Goal: Navigation & Orientation: Find specific page/section

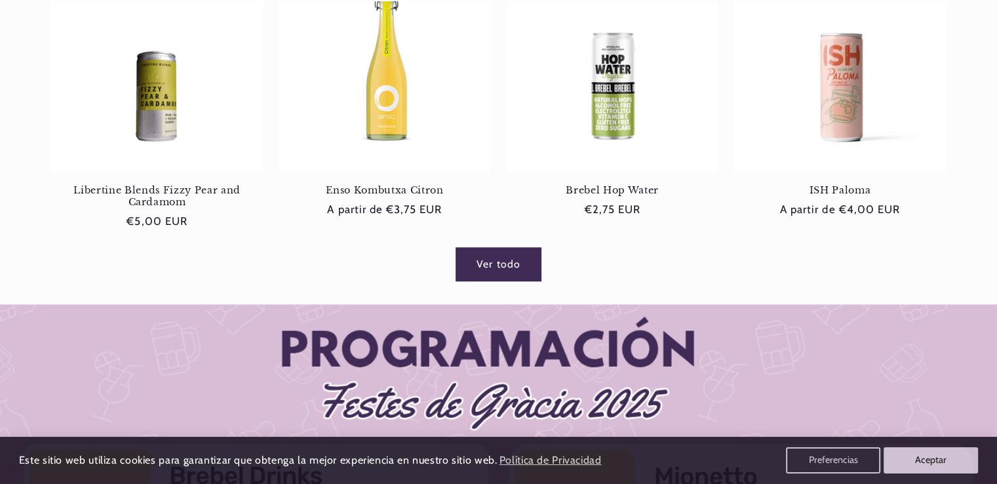
scroll to position [0, 873]
click at [515, 257] on link "Ver todo" at bounding box center [498, 264] width 85 height 32
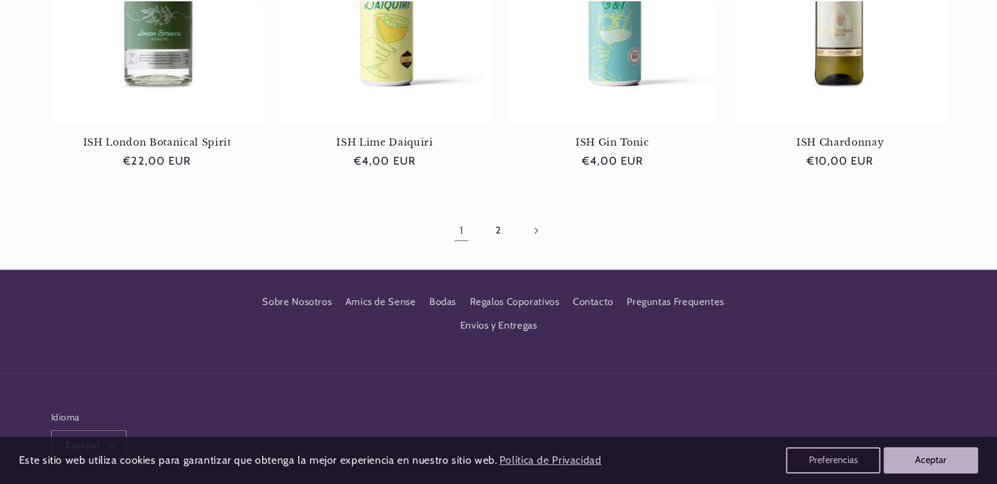
scroll to position [1488, 0]
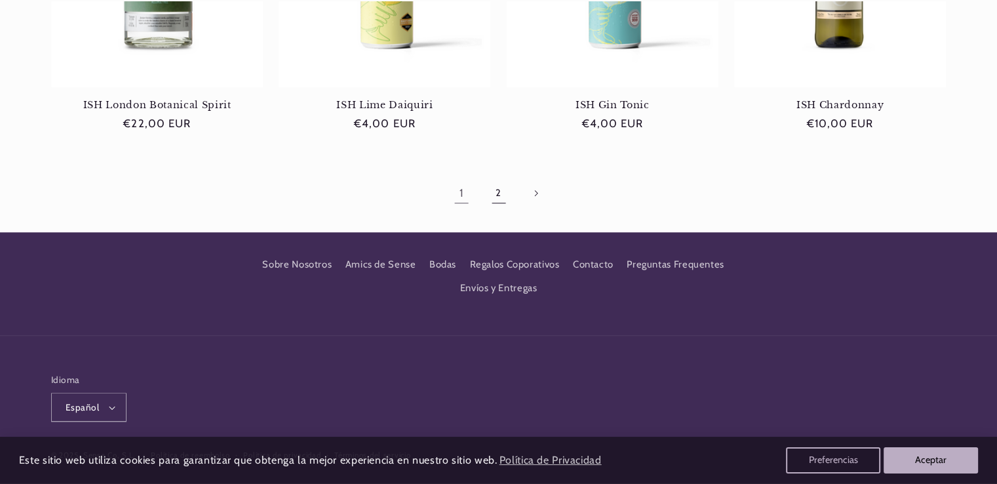
click at [496, 178] on link "2" at bounding box center [498, 193] width 30 height 30
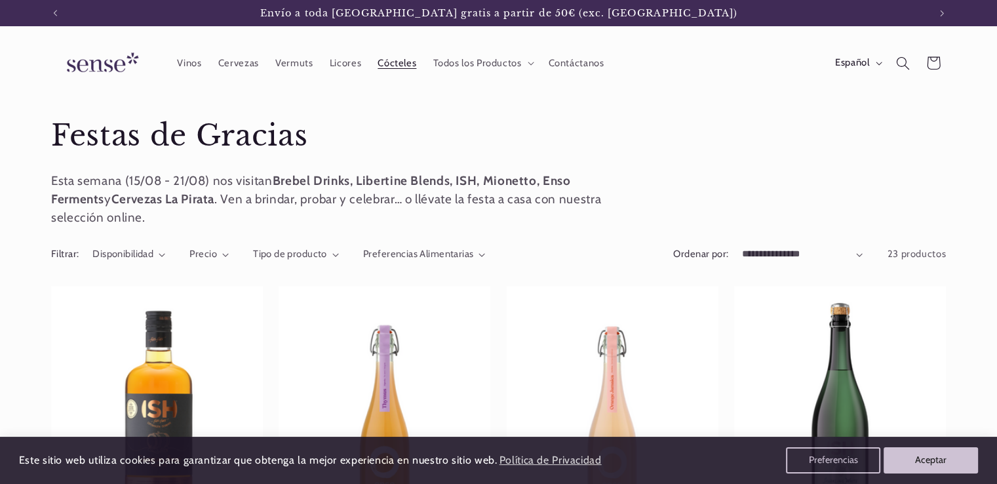
click at [395, 66] on span "Cócteles" at bounding box center [397, 63] width 39 height 12
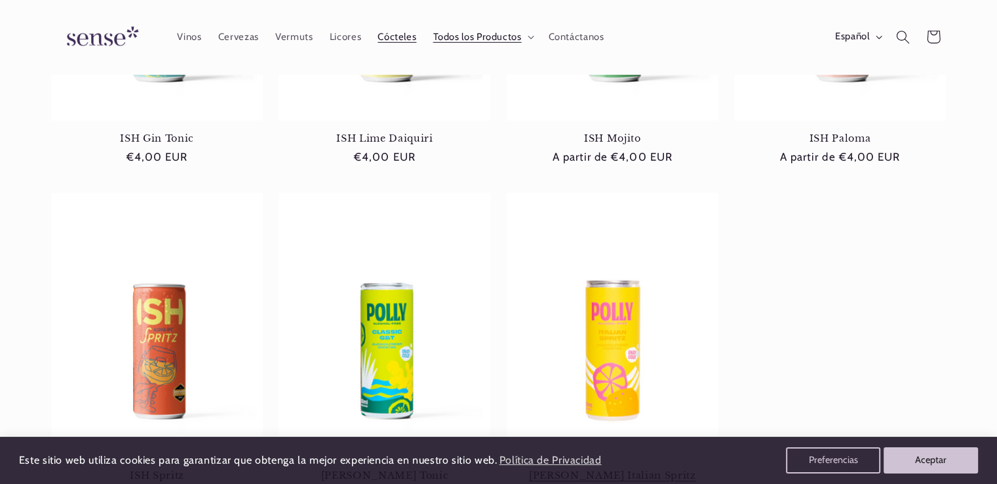
scroll to position [359, 0]
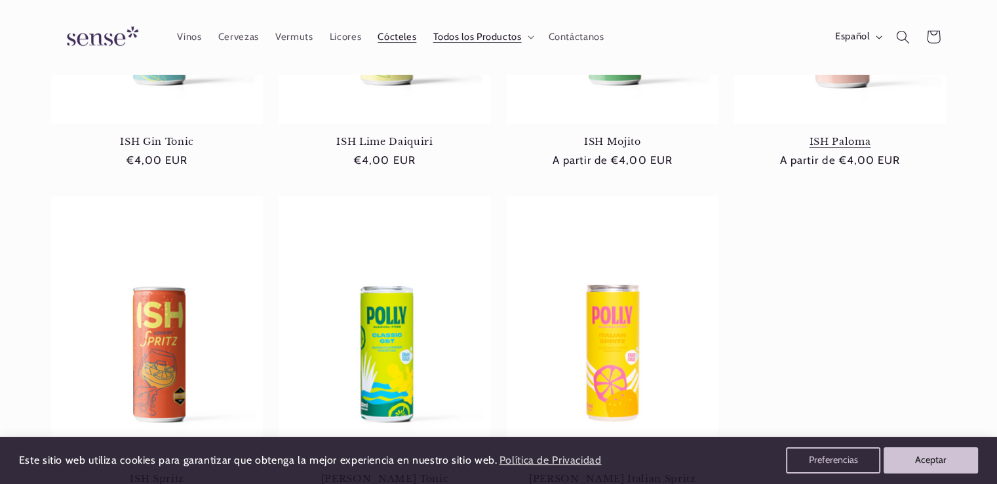
click at [858, 143] on link "ISH Paloma" at bounding box center [840, 142] width 212 height 12
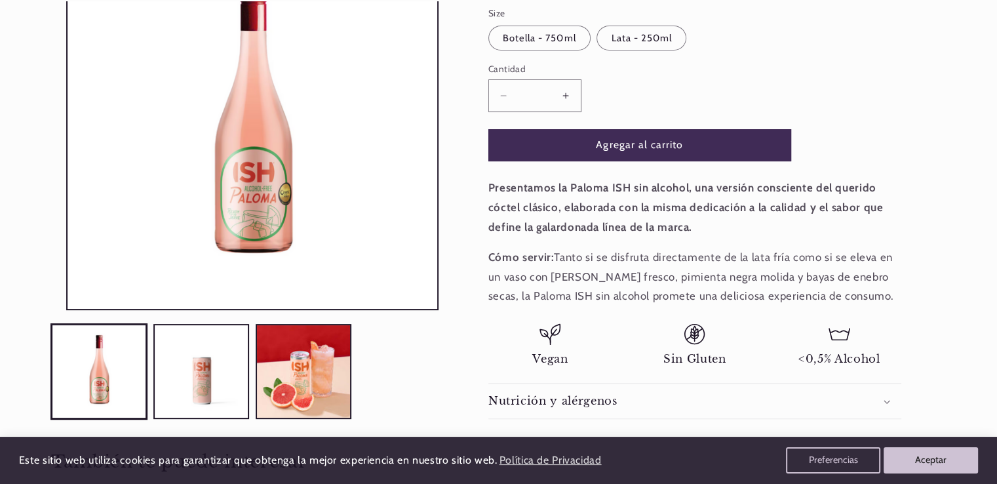
scroll to position [262, 0]
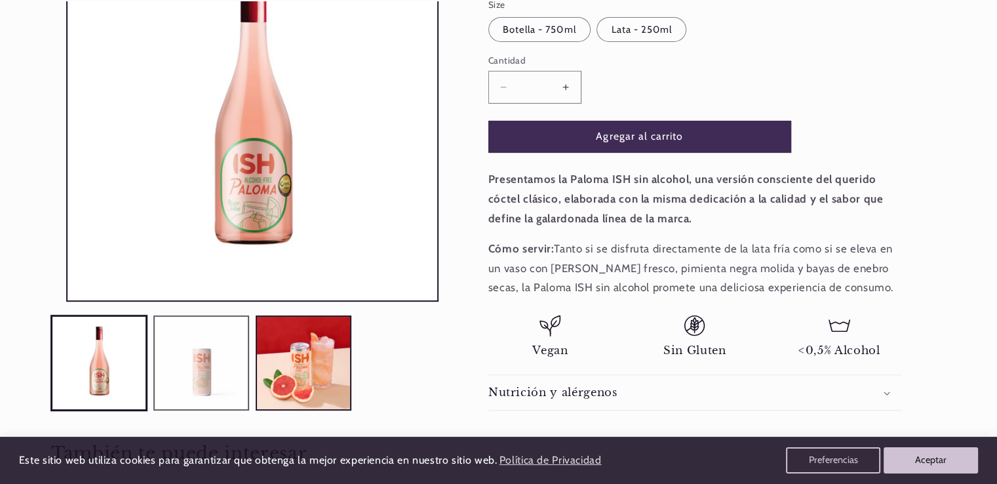
click at [214, 357] on button "Cargar la imagen 2 en la vista de la galería" at bounding box center [201, 363] width 96 height 96
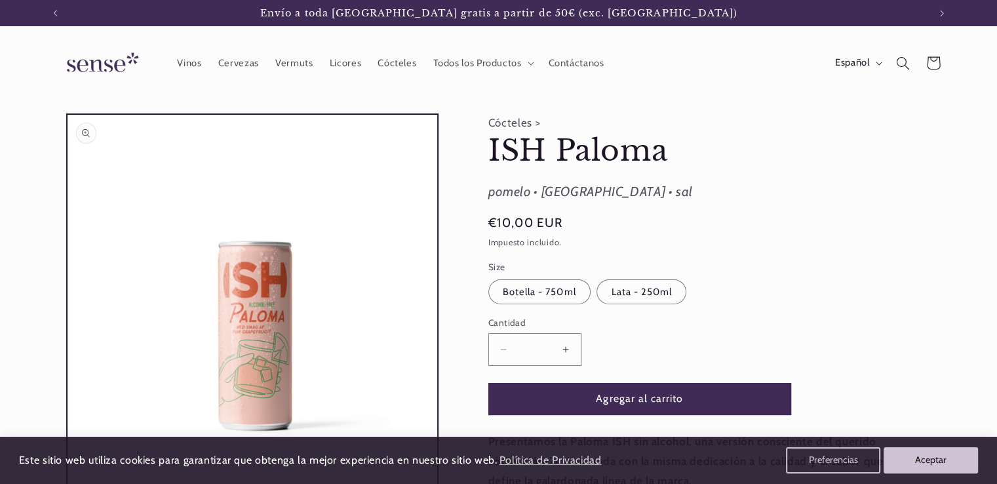
scroll to position [0, 0]
click at [529, 62] on icon at bounding box center [531, 64] width 7 height 4
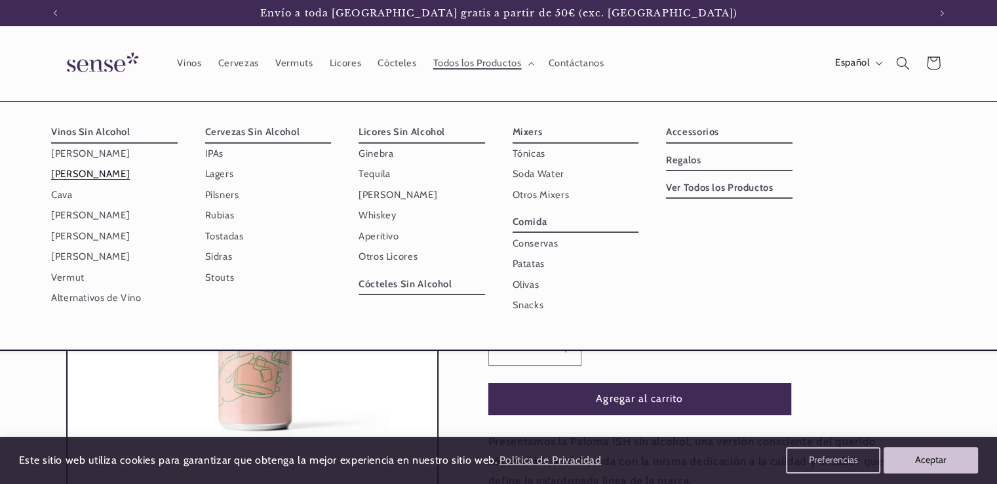
click at [99, 172] on link "[PERSON_NAME]" at bounding box center [114, 174] width 127 height 20
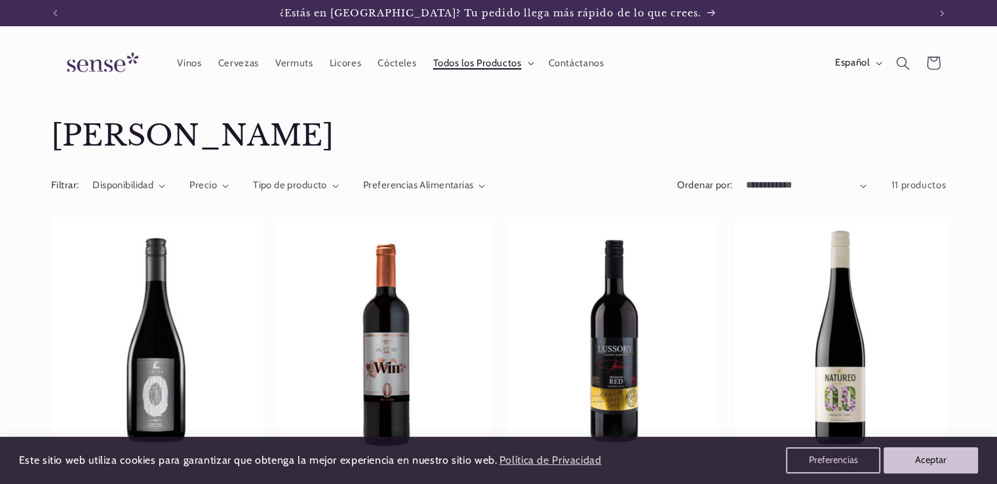
click at [527, 66] on summary "Todos los Productos" at bounding box center [482, 63] width 115 height 29
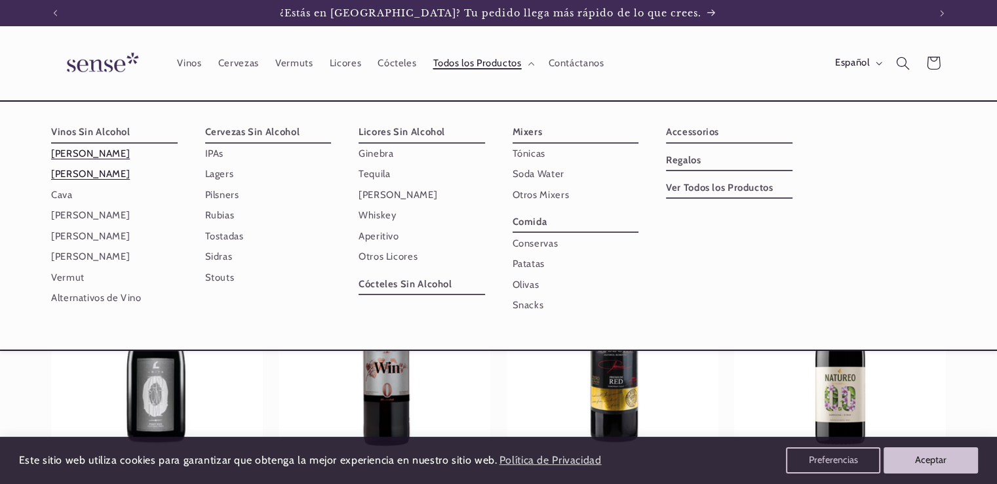
click at [81, 155] on link "[PERSON_NAME]" at bounding box center [114, 154] width 127 height 20
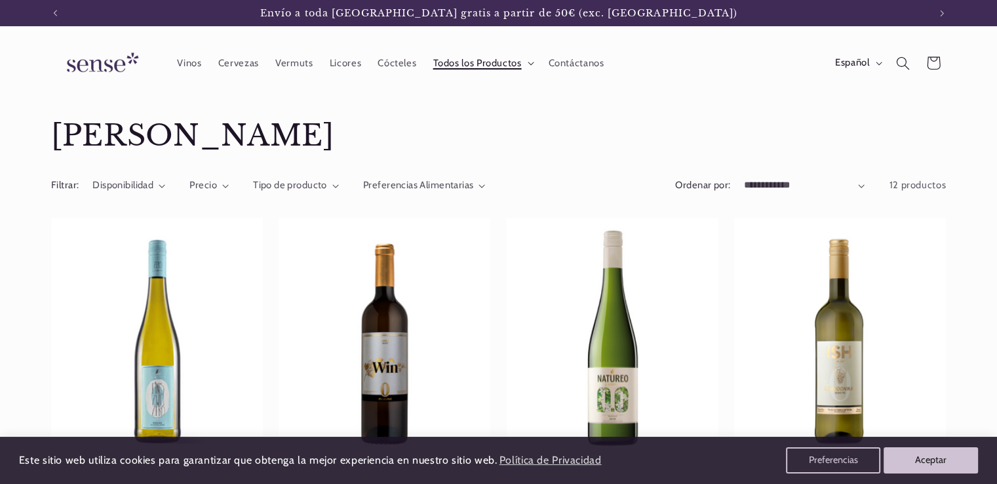
click at [528, 62] on icon at bounding box center [531, 64] width 7 height 4
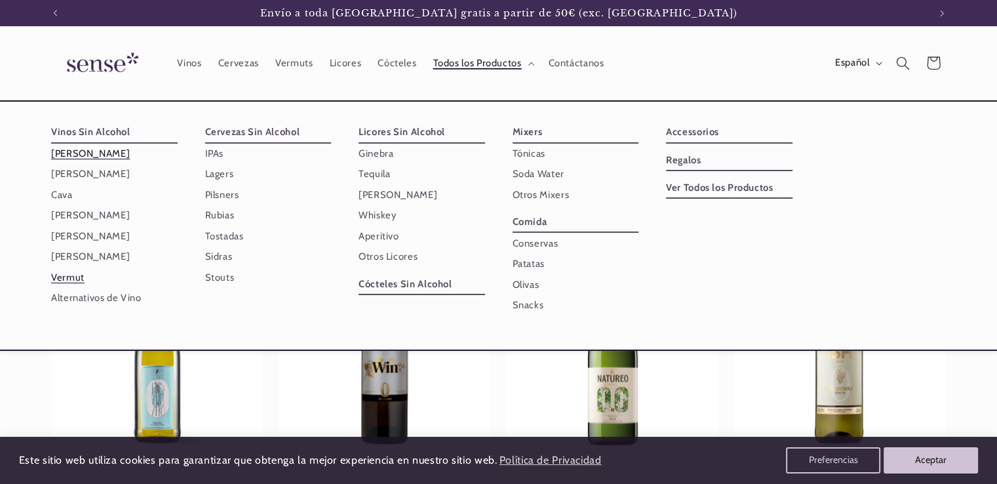
click at [71, 279] on link "Vermut" at bounding box center [114, 277] width 127 height 20
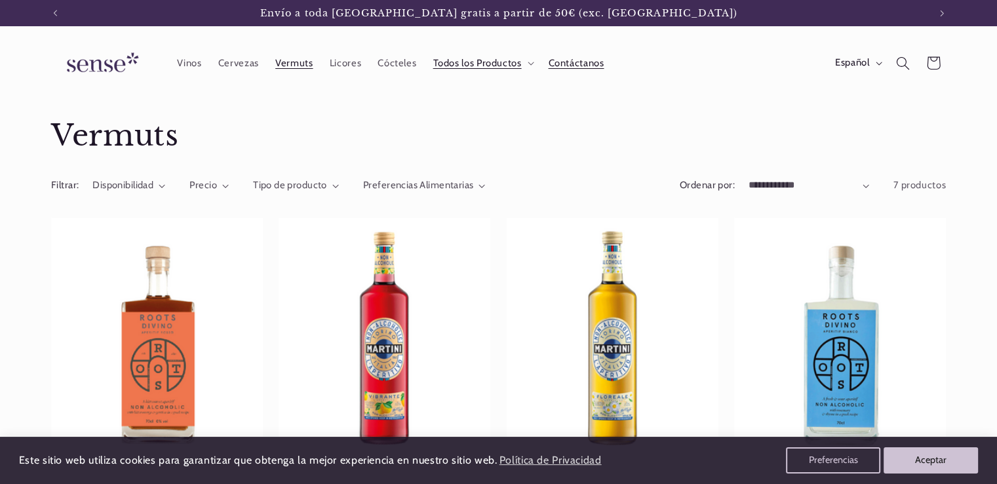
click at [587, 57] on span "Contáctanos" at bounding box center [576, 63] width 56 height 12
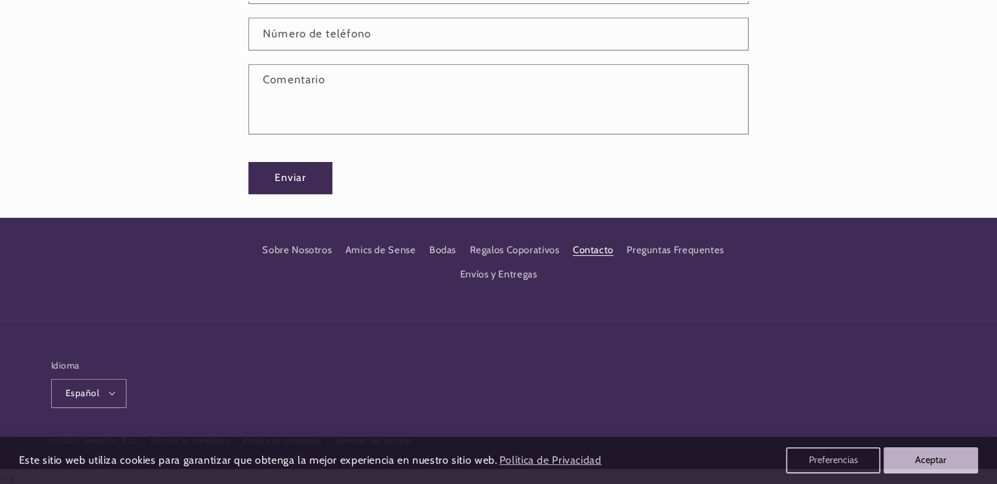
scroll to position [450, 0]
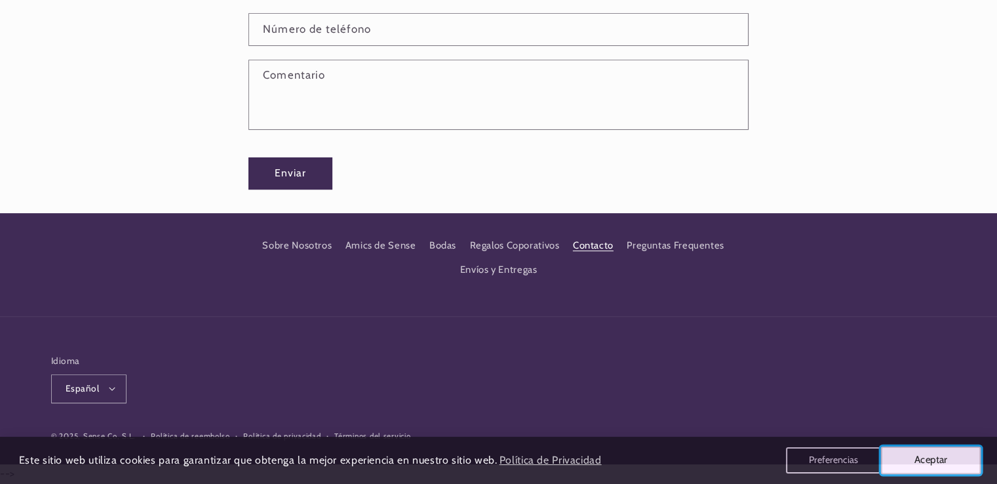
click at [930, 458] on button "Aceptar" at bounding box center [931, 460] width 100 height 28
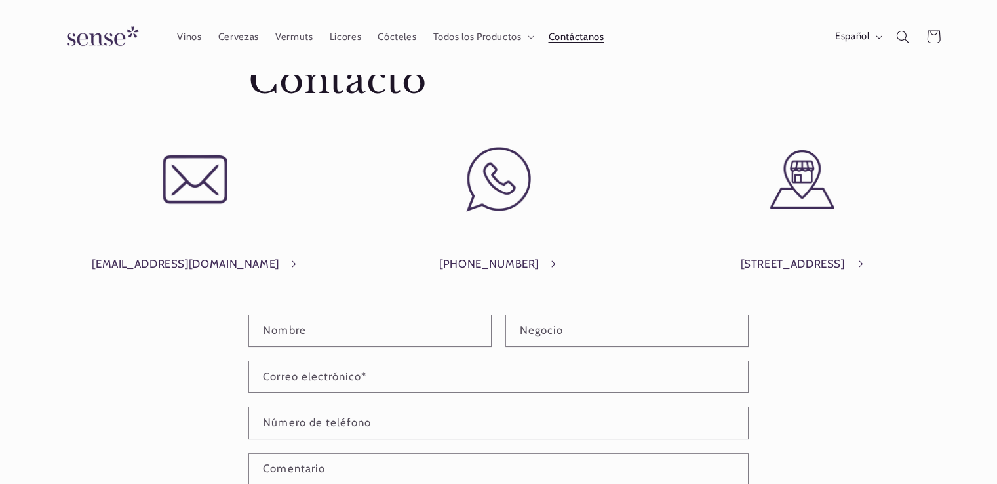
scroll to position [0, 0]
click at [807, 260] on link "Plaça del Sol, 1, Barcelona" at bounding box center [801, 264] width 123 height 20
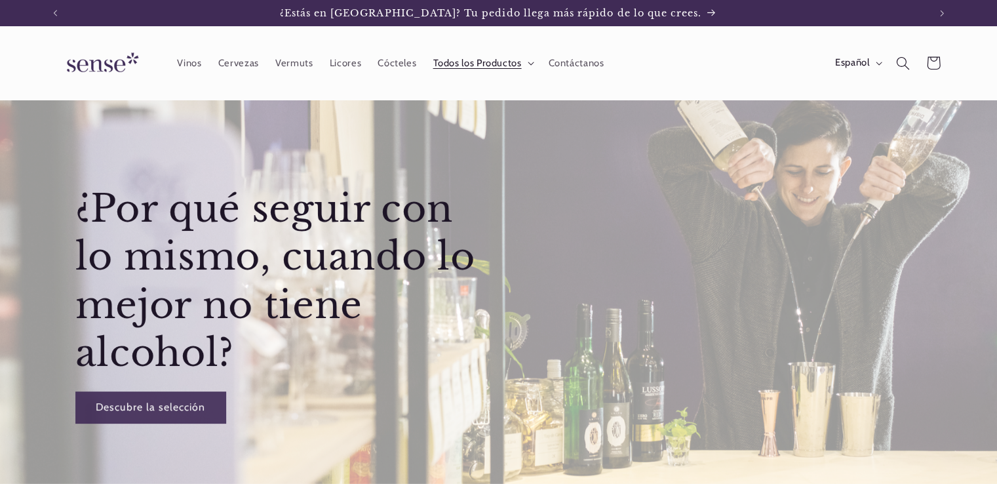
click at [518, 62] on span "Todos los Productos" at bounding box center [477, 63] width 89 height 12
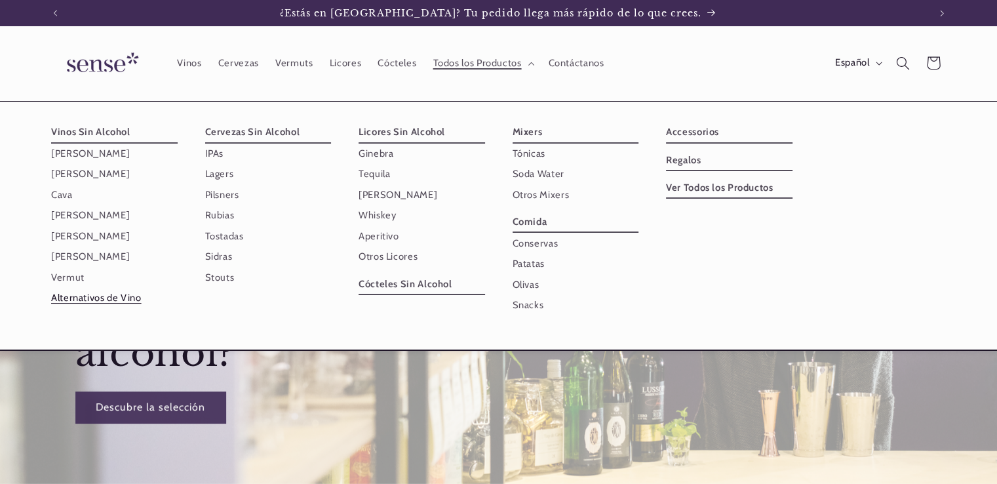
click at [123, 302] on link "Alternativos de Vino" at bounding box center [114, 298] width 127 height 20
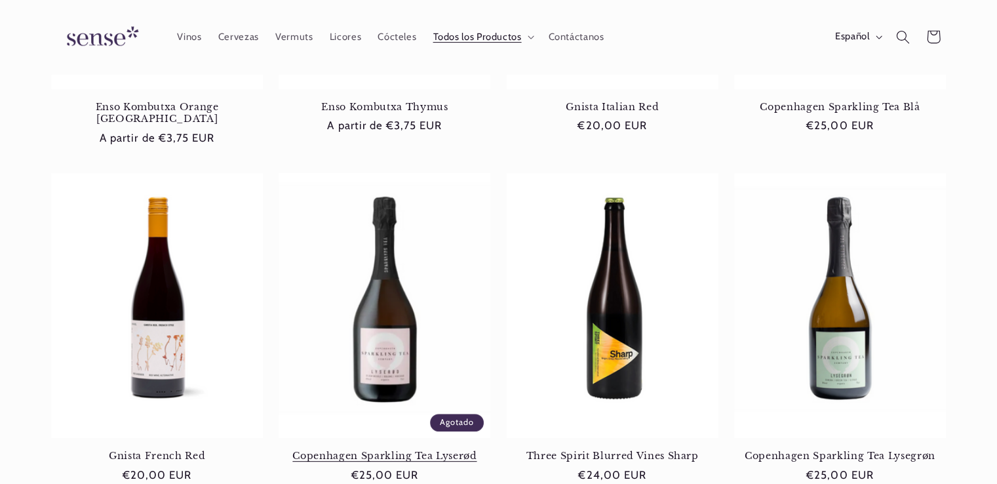
scroll to position [131, 0]
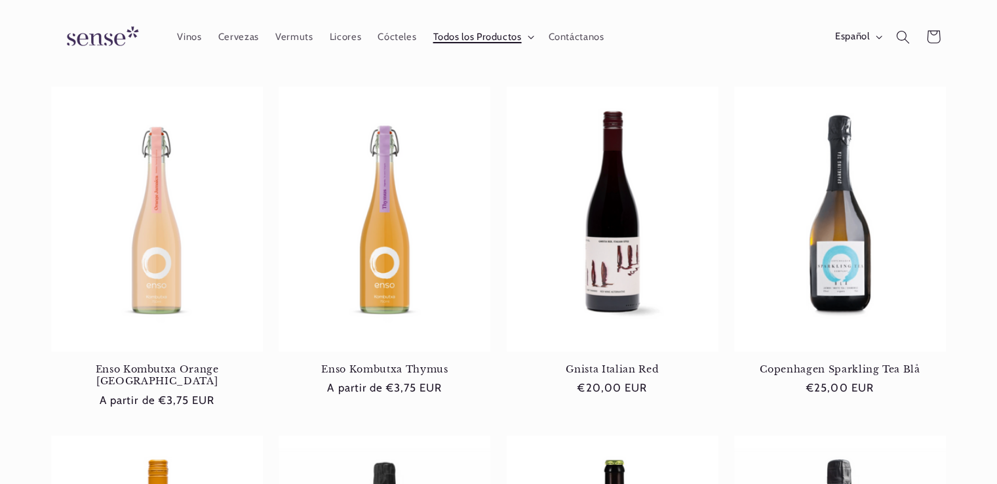
click at [528, 36] on icon at bounding box center [531, 37] width 7 height 4
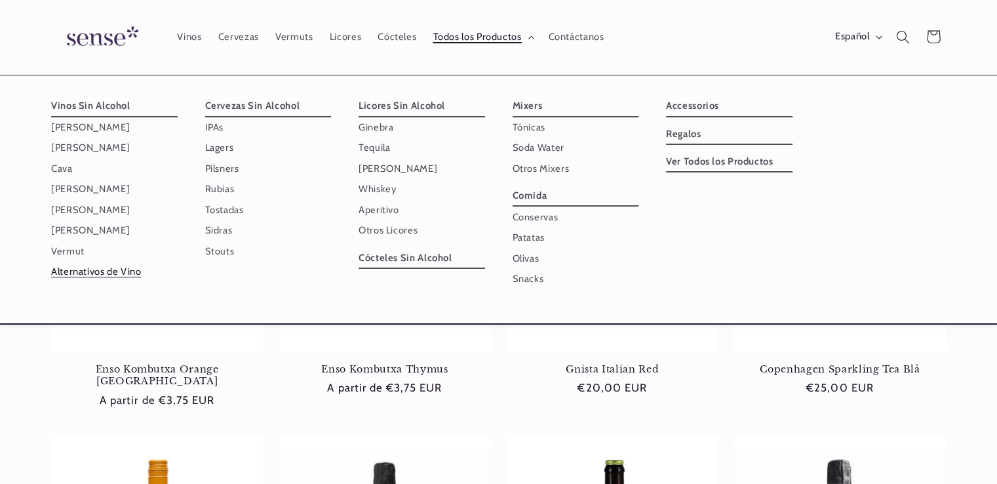
scroll to position [0, 0]
click at [679, 135] on link "Regalos" at bounding box center [729, 134] width 127 height 21
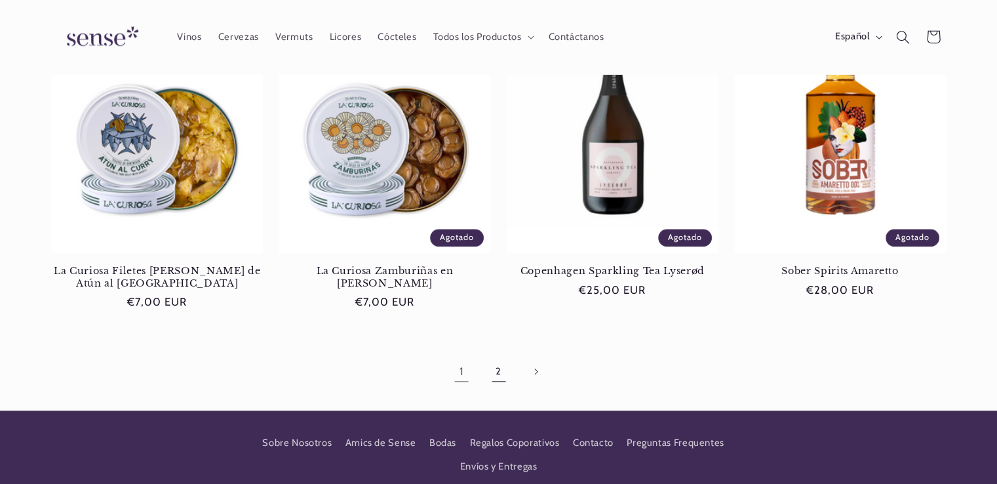
click at [503, 366] on link "2" at bounding box center [498, 371] width 30 height 30
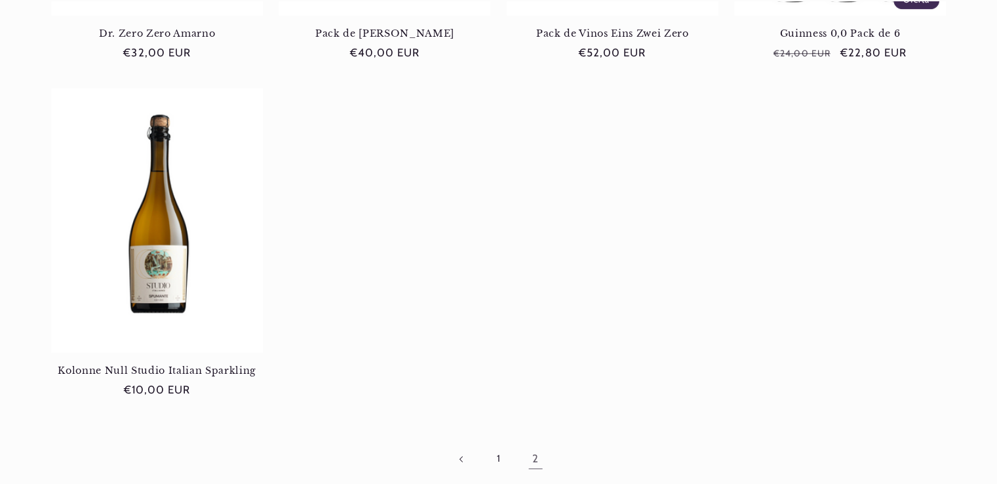
scroll to position [0, 873]
